Goal: Check status: Check status

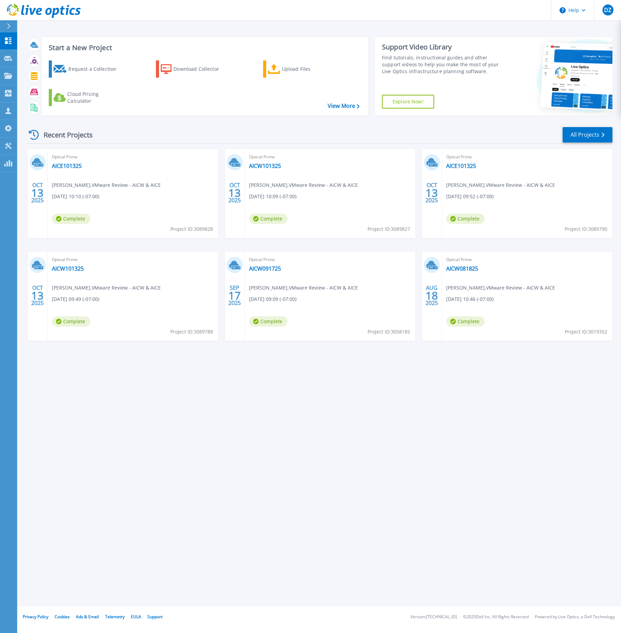
click at [290, 491] on div "Start a New Project Request a Collection Download Collector Upload Files Cloud …" at bounding box center [319, 303] width 604 height 607
click at [260, 163] on link "AICW101325" at bounding box center [265, 166] width 32 height 7
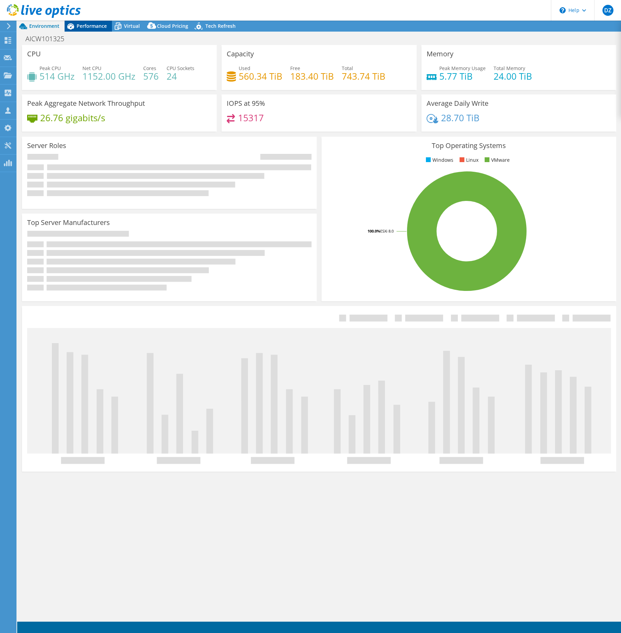
click at [93, 29] on span "Performance" at bounding box center [92, 26] width 30 height 7
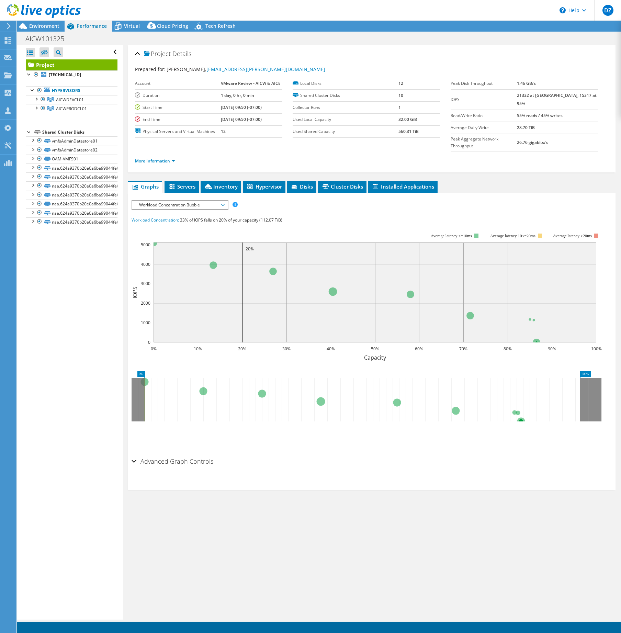
select select "USD"
click at [58, 102] on span "AICWDEVCL01" at bounding box center [70, 100] width 28 height 6
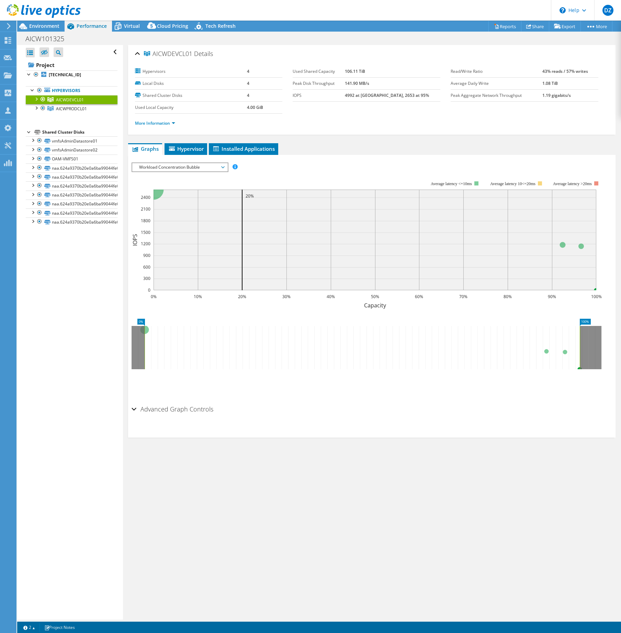
click at [43, 100] on div at bounding box center [43, 99] width 7 height 8
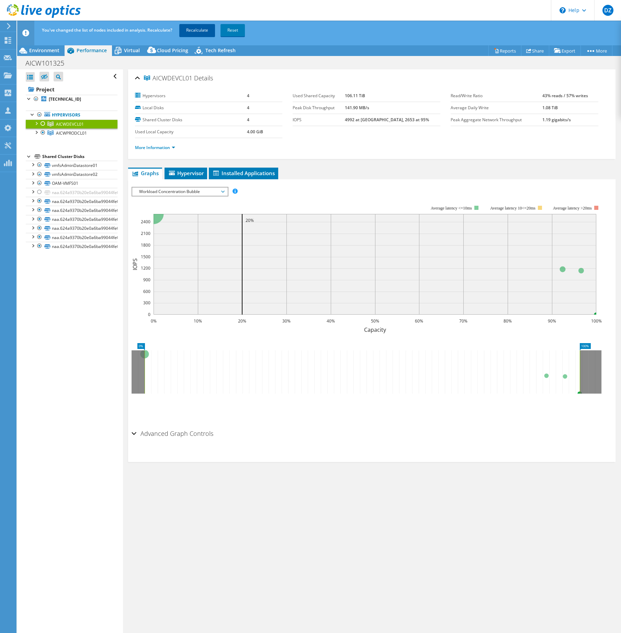
click at [188, 30] on link "Recalculate" at bounding box center [197, 30] width 36 height 12
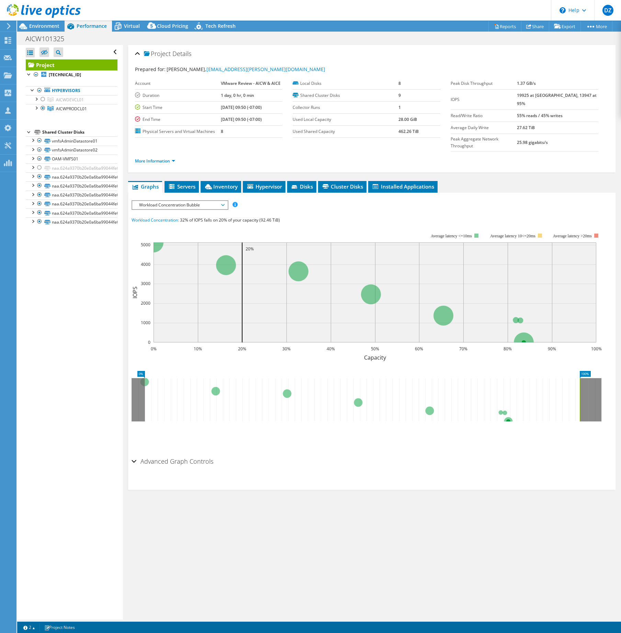
click at [205, 201] on span "Workload Concentration Bubble" at bounding box center [180, 205] width 88 height 8
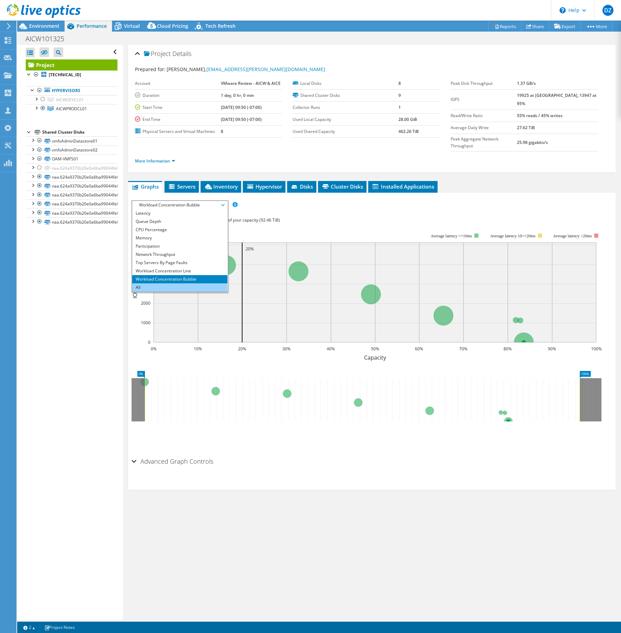
click at [203, 284] on li "All" at bounding box center [179, 288] width 95 height 8
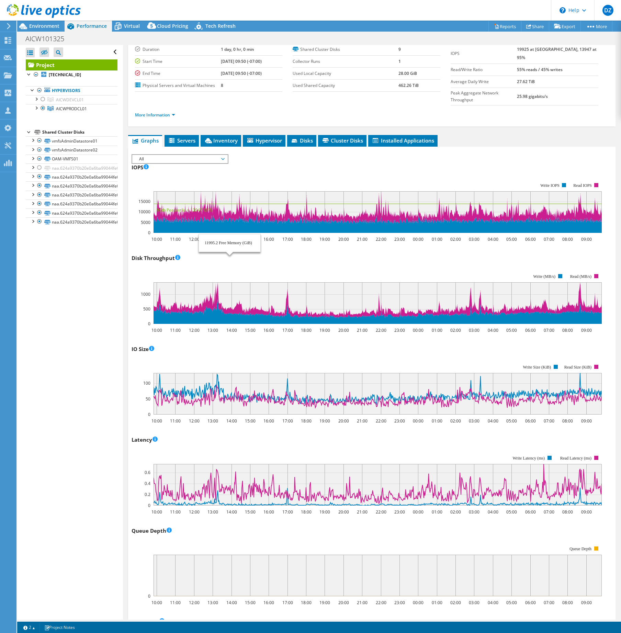
scroll to position [7, 0]
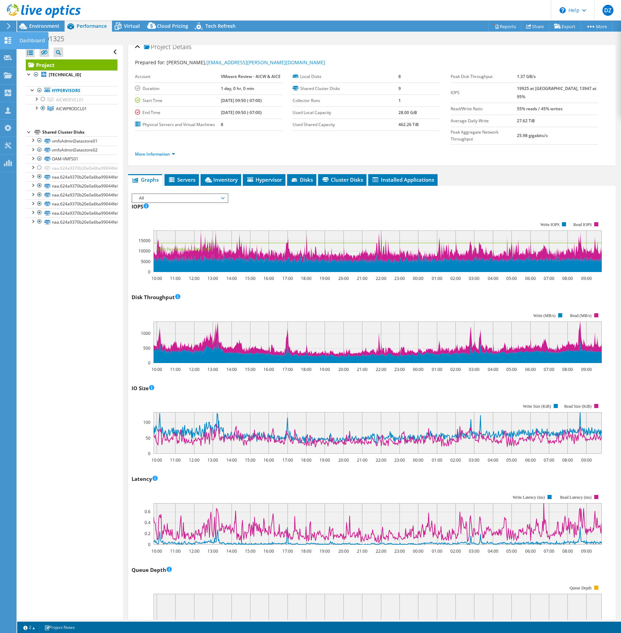
click at [7, 38] on use at bounding box center [8, 40] width 7 height 7
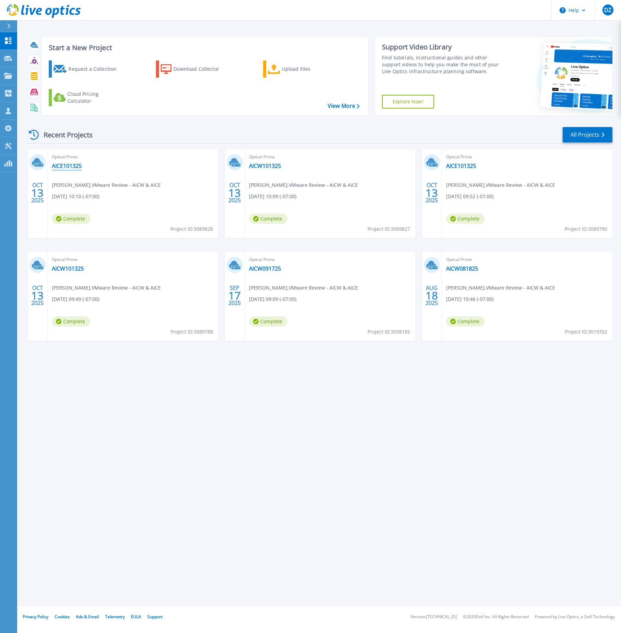
click at [61, 167] on link "AICE101325" at bounding box center [67, 166] width 30 height 7
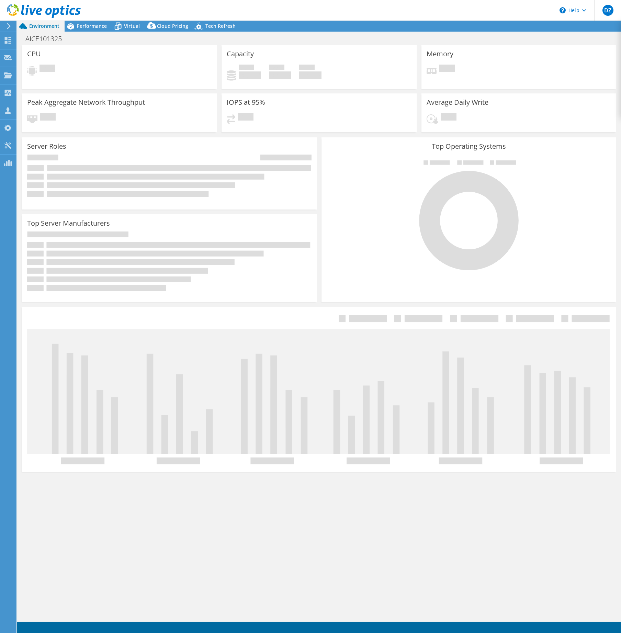
select select "USD"
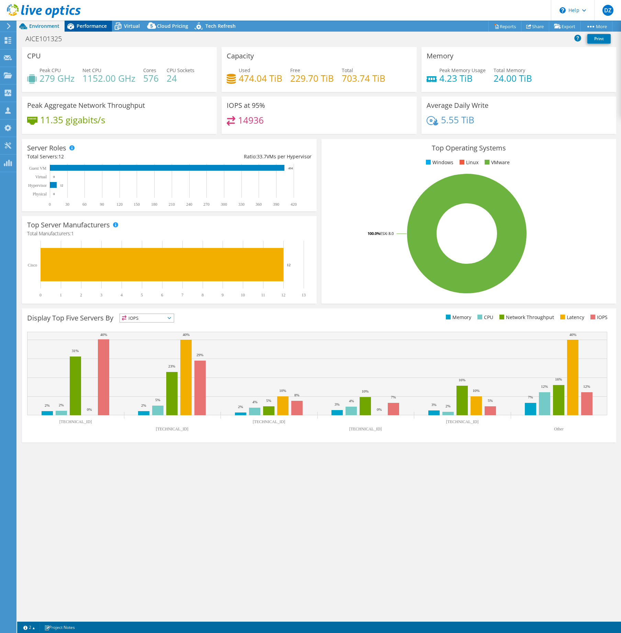
drag, startPoint x: 64, startPoint y: 51, endPoint x: 81, endPoint y: 25, distance: 30.3
click at [81, 25] on span "Performance" at bounding box center [92, 26] width 30 height 7
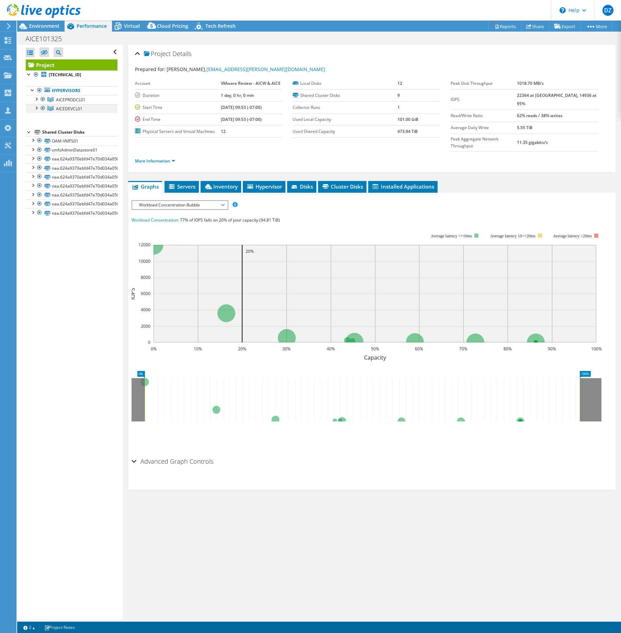
click at [43, 110] on div at bounding box center [43, 108] width 7 height 8
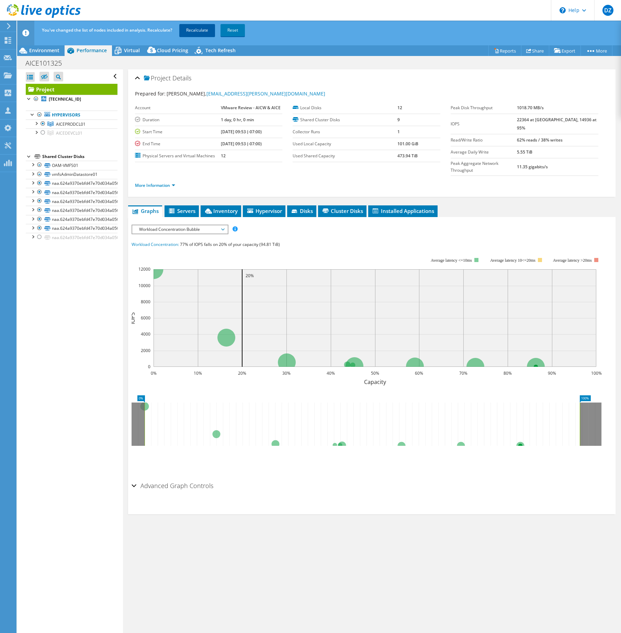
click at [190, 31] on link "Recalculate" at bounding box center [197, 30] width 36 height 12
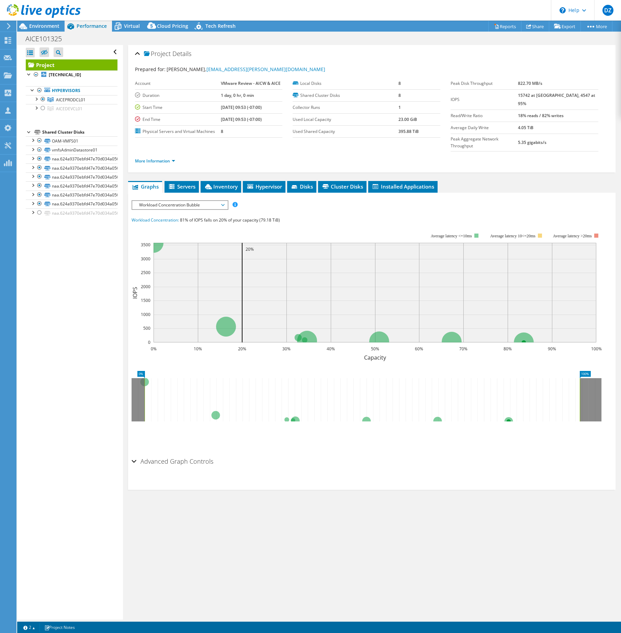
click at [218, 201] on span "Workload Concentration Bubble" at bounding box center [180, 205] width 88 height 8
click at [196, 284] on li "All" at bounding box center [179, 288] width 95 height 8
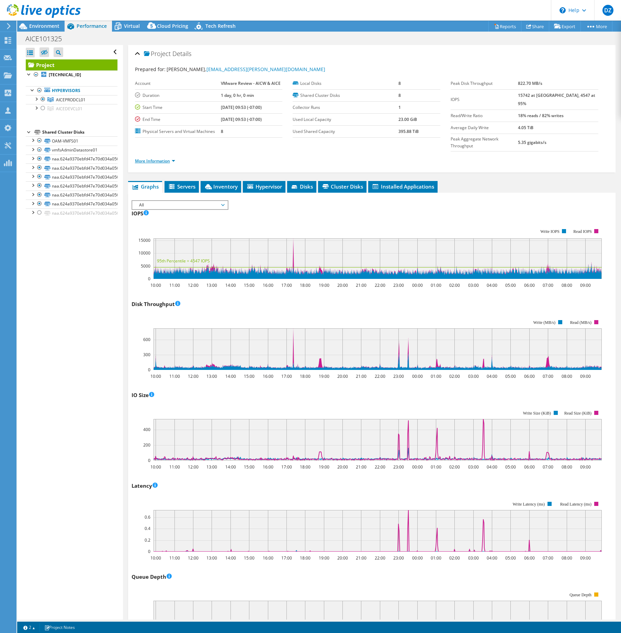
click at [173, 158] on link "More Information" at bounding box center [155, 161] width 40 height 6
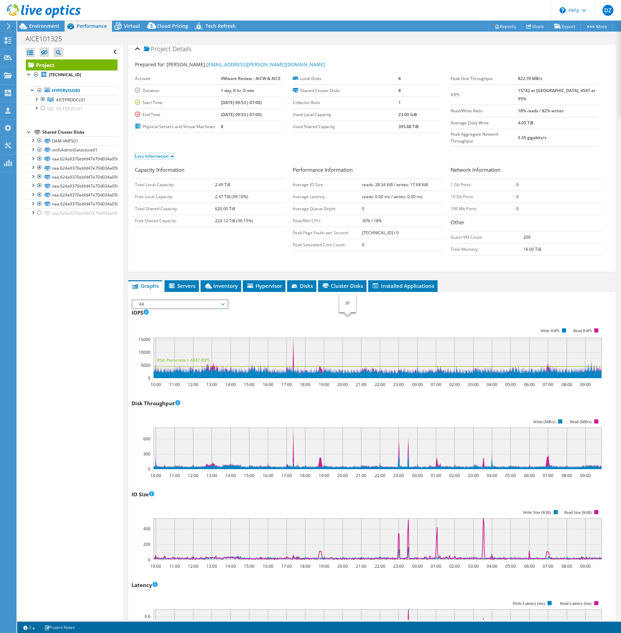
scroll to position [0, 0]
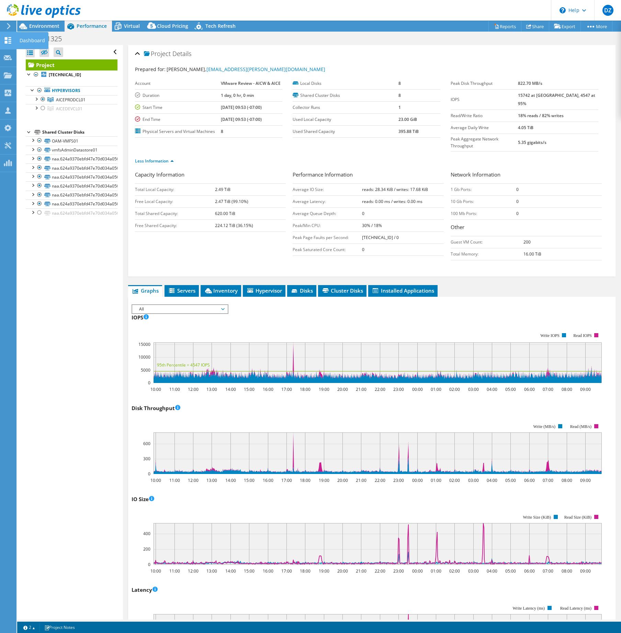
click at [9, 42] on use at bounding box center [8, 40] width 7 height 7
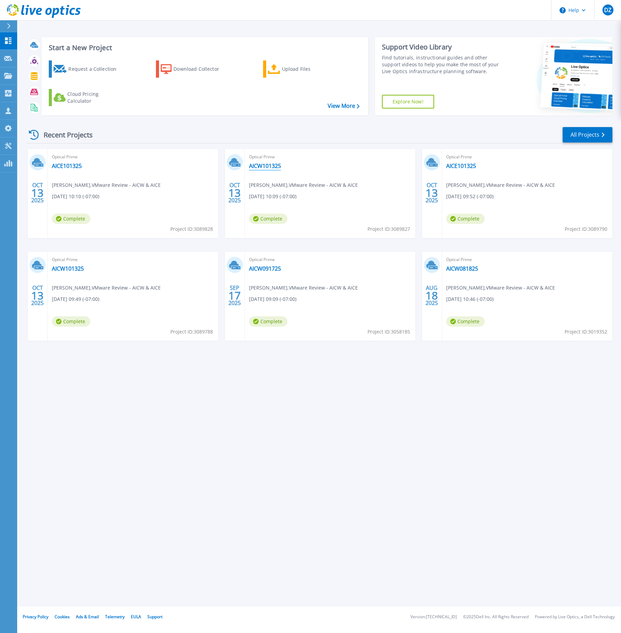
click at [265, 164] on link "AICW101325" at bounding box center [265, 166] width 32 height 7
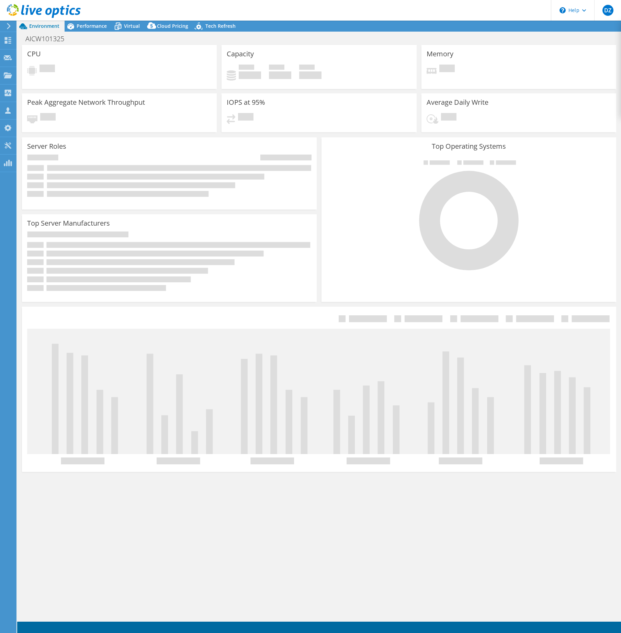
select select "USD"
